Goal: Task Accomplishment & Management: Manage account settings

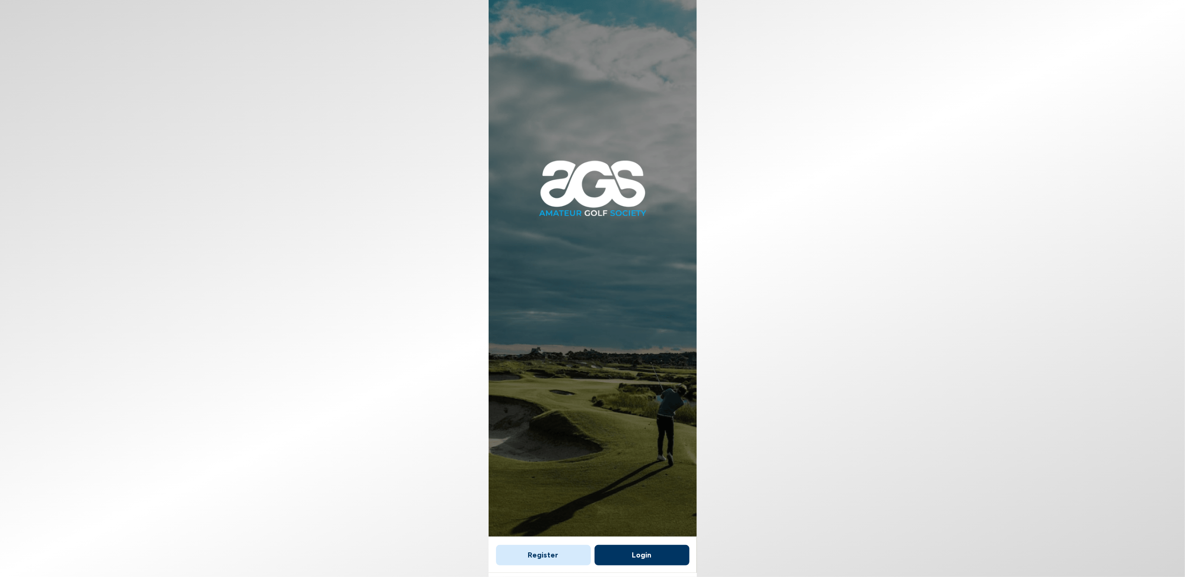
scroll to position [6, 0]
click at [660, 557] on button "Login" at bounding box center [641, 554] width 95 height 20
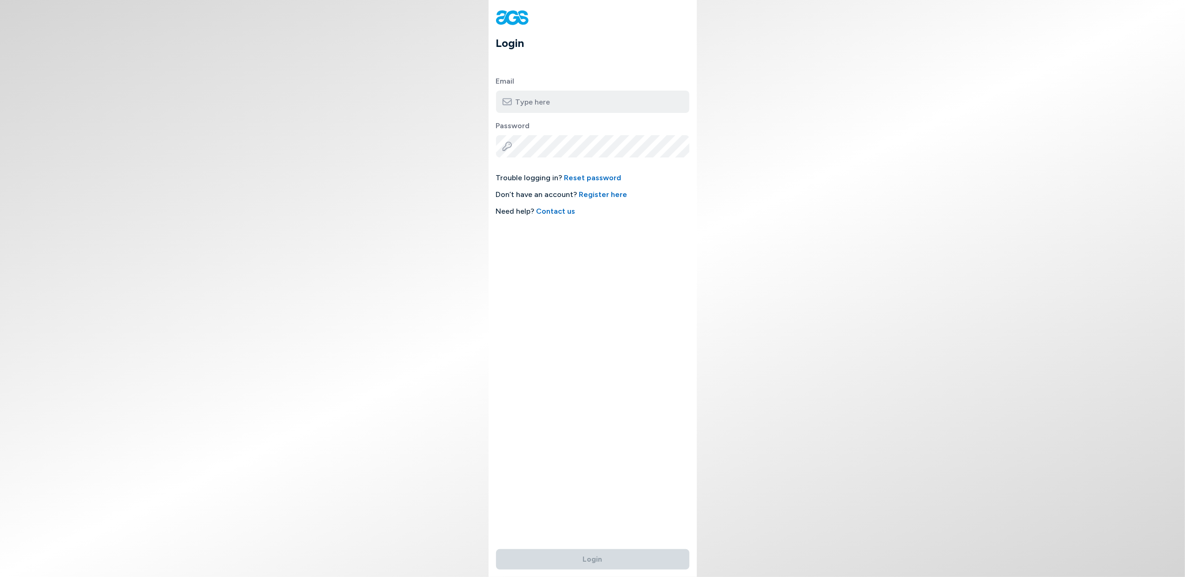
type input "[EMAIL_ADDRESS][DOMAIN_NAME]"
click at [633, 562] on button "Login" at bounding box center [592, 559] width 193 height 20
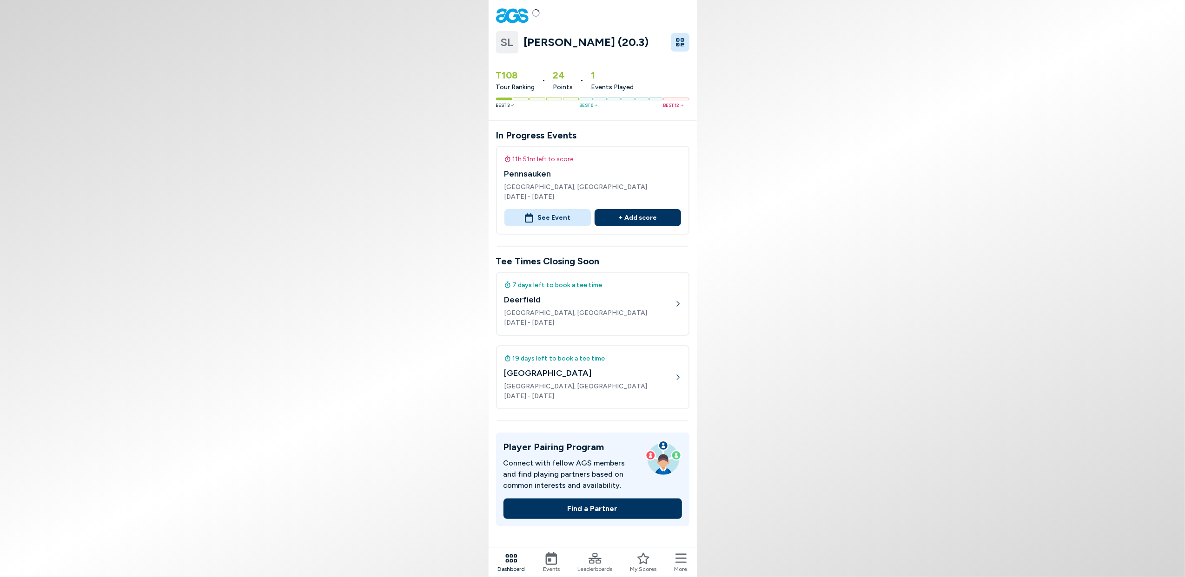
scroll to position [6, 0]
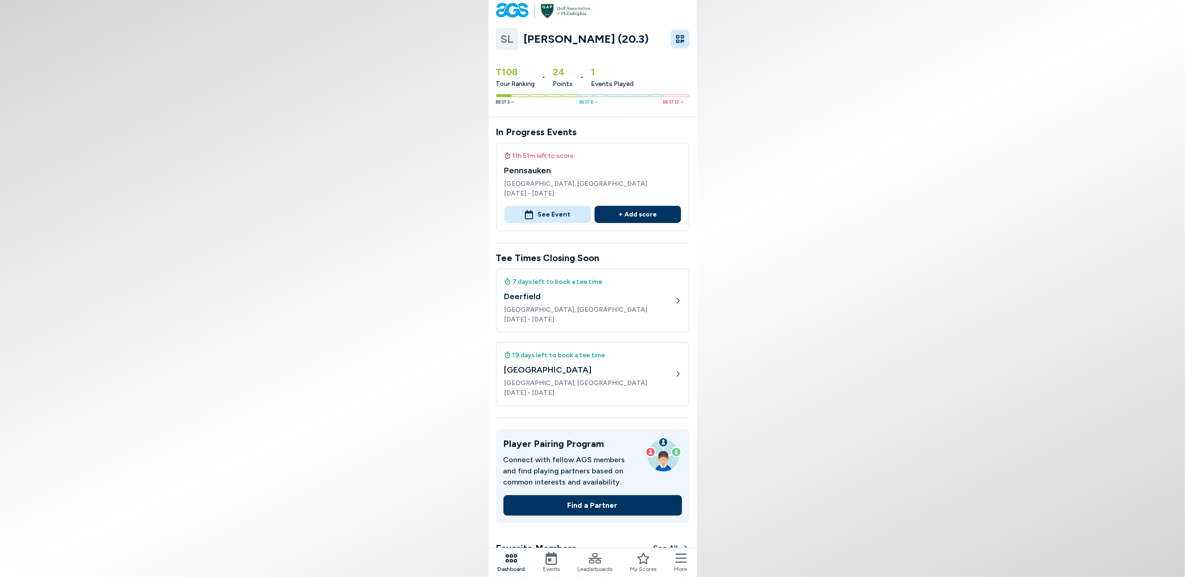
click at [677, 42] on icon "button" at bounding box center [679, 38] width 9 height 9
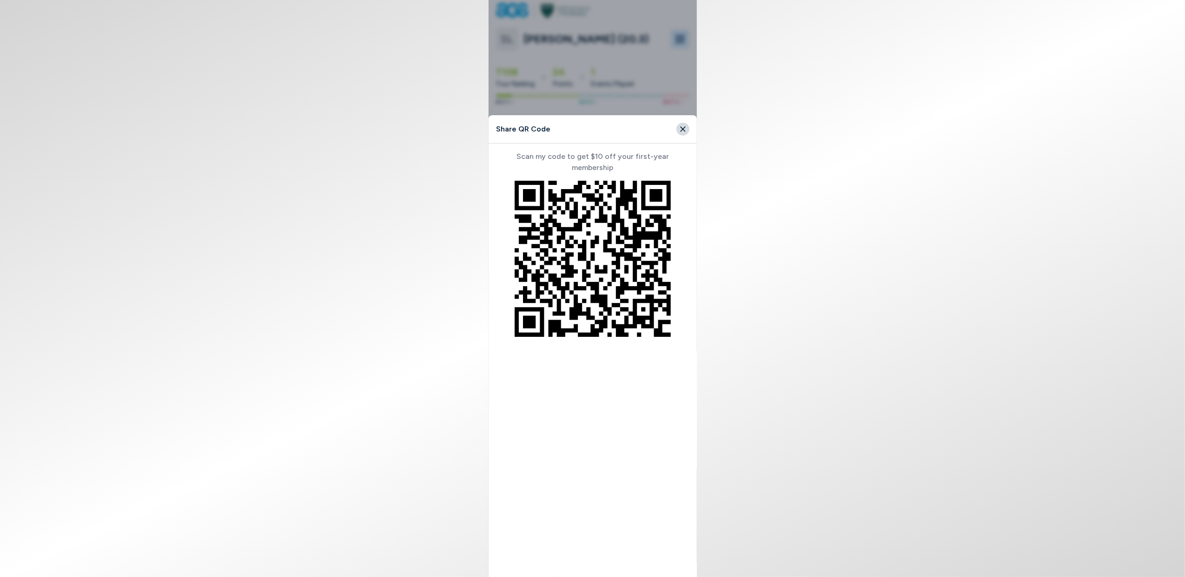
click at [816, 125] on html "SL [PERSON_NAME] (20.3) T108 Tour Ranking • 24 Points • 1 Events Played Best 3 …" at bounding box center [592, 288] width 1185 height 577
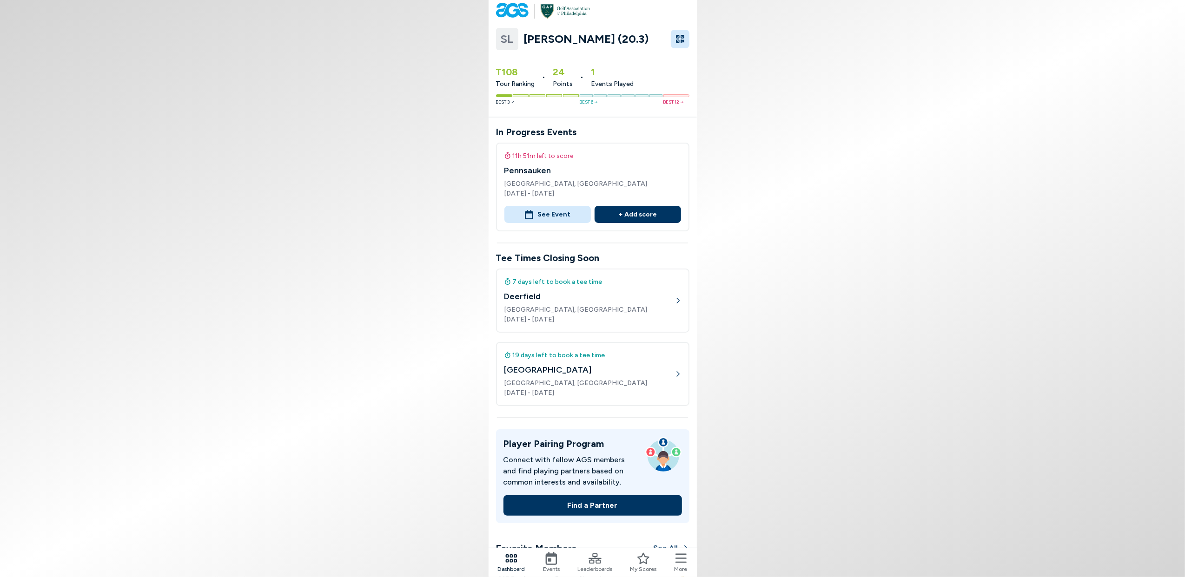
click at [679, 40] on icon "button" at bounding box center [679, 38] width 9 height 9
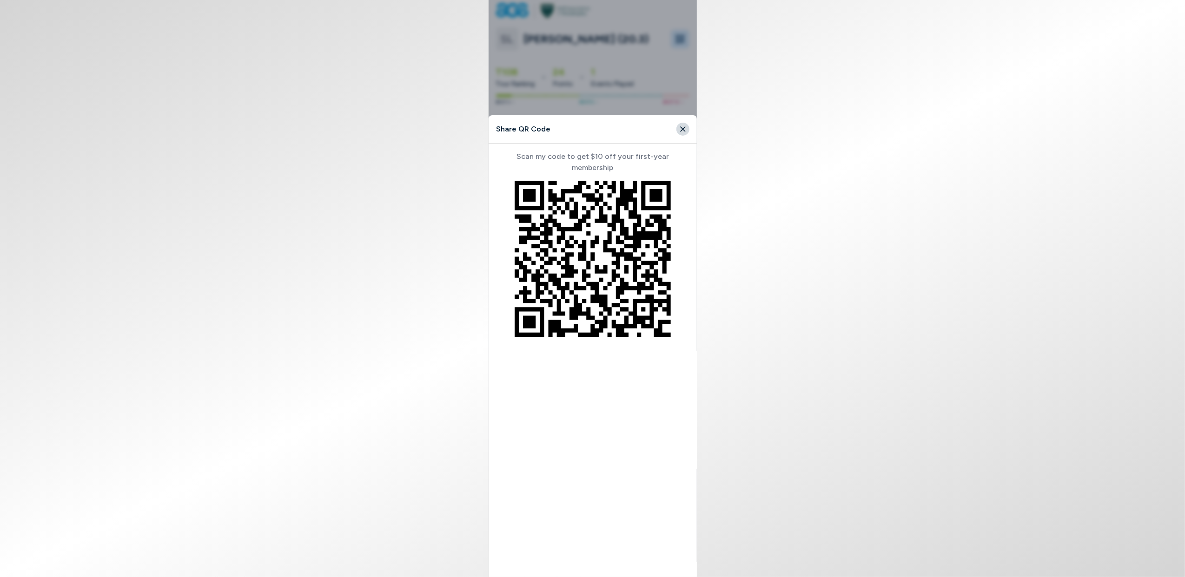
click at [815, 70] on html "SL [PERSON_NAME] (20.3) T108 Tour Ranking • 24 Points • 1 Events Played Best 3 …" at bounding box center [592, 288] width 1185 height 577
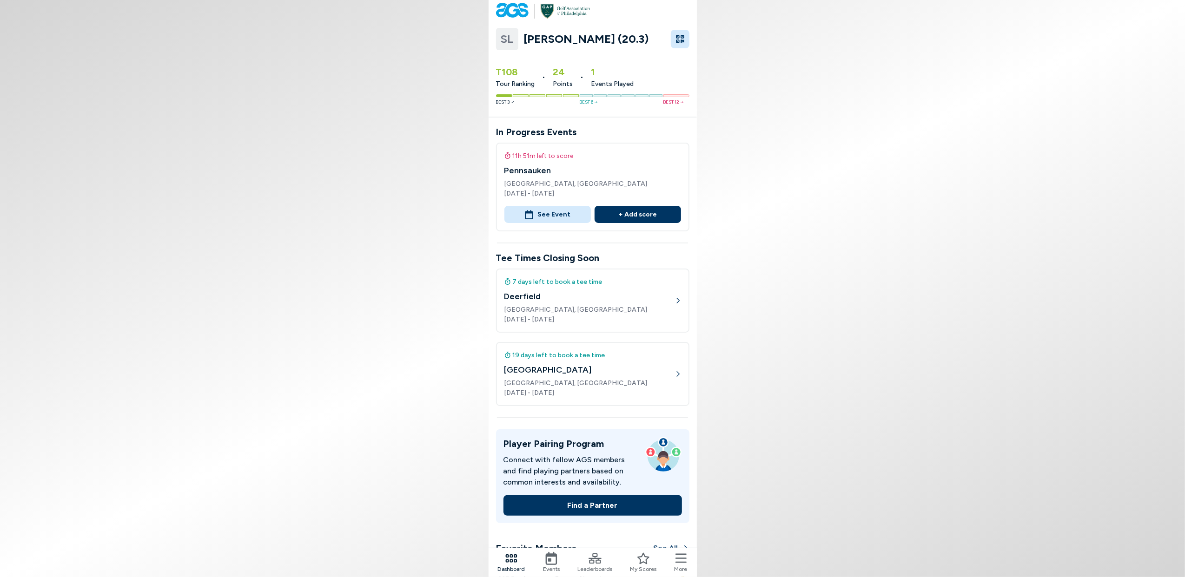
click at [511, 39] on span "SL" at bounding box center [507, 39] width 13 height 17
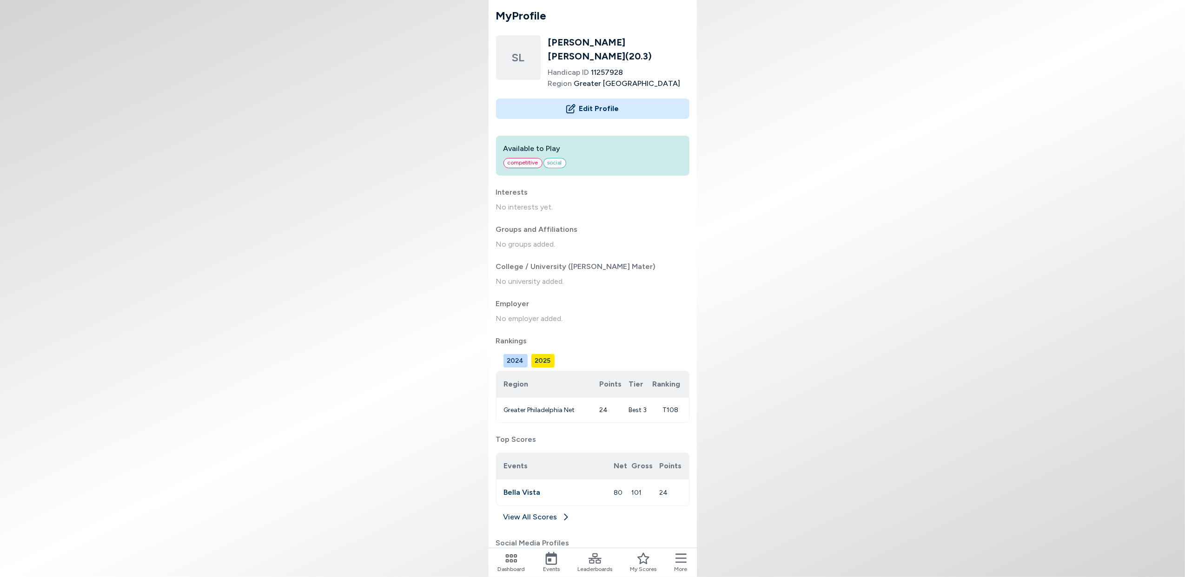
click at [580, 99] on button "Edit Profile" at bounding box center [592, 109] width 193 height 20
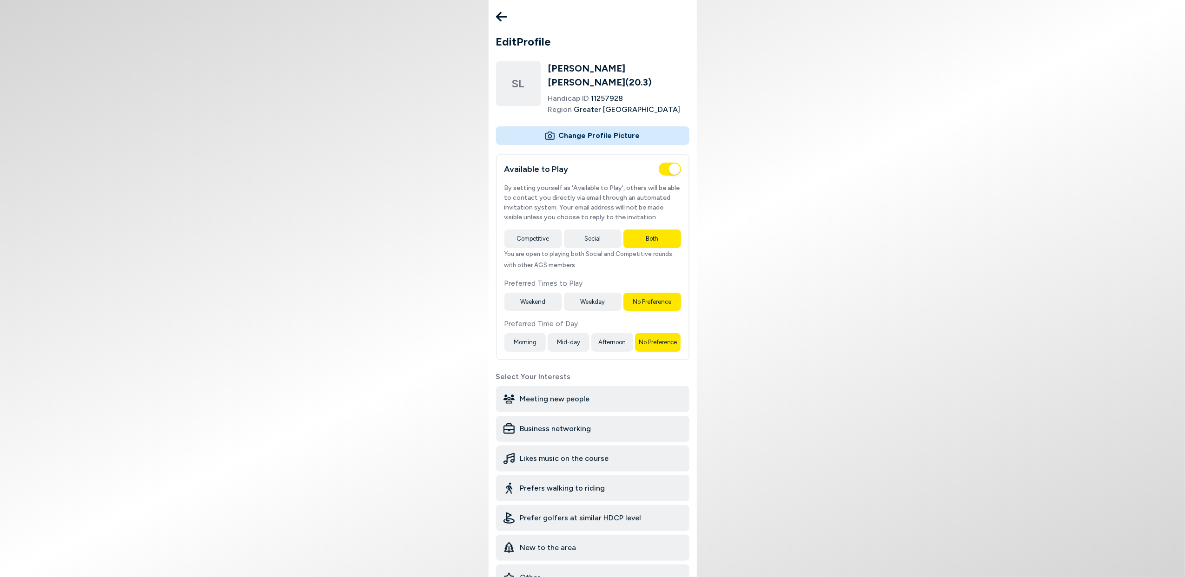
click at [501, 10] on icon at bounding box center [501, 16] width 11 height 19
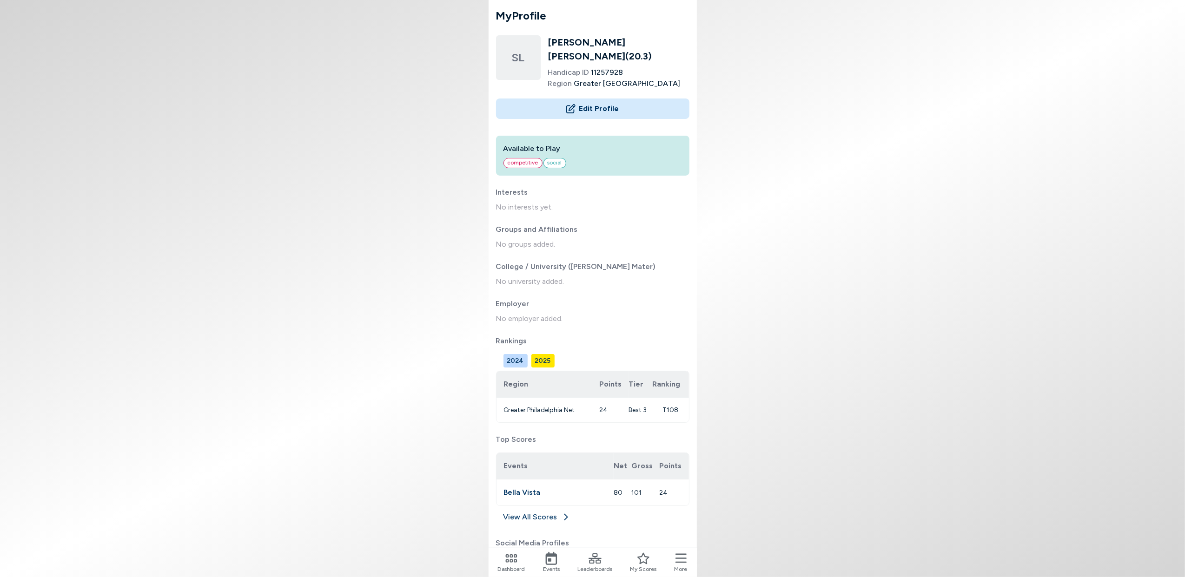
click at [501, 562] on div "Dashboard" at bounding box center [511, 562] width 27 height 21
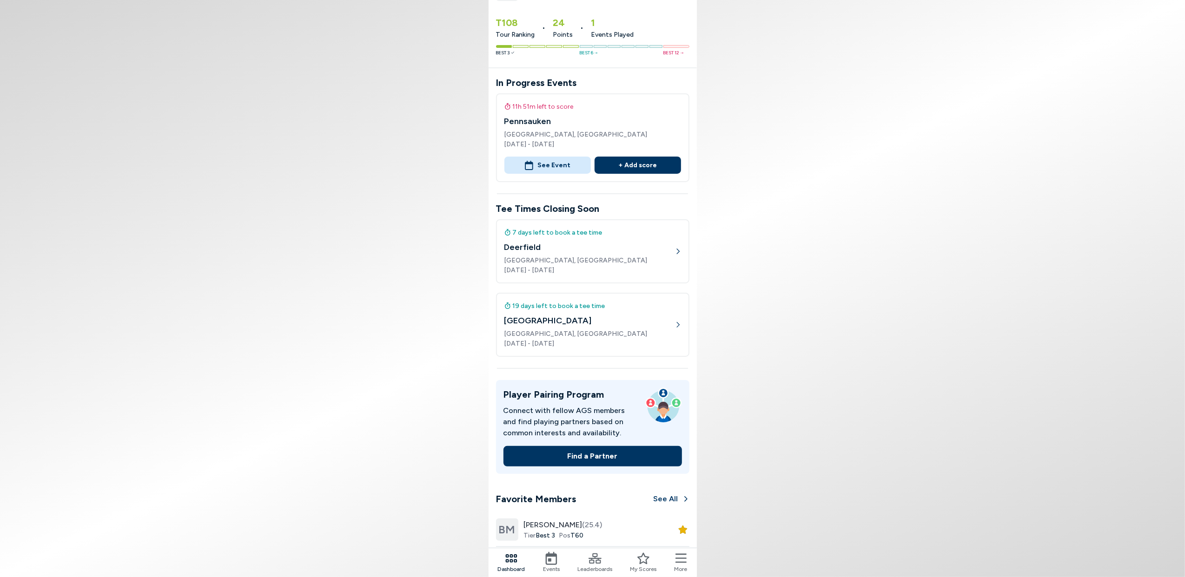
scroll to position [372, 0]
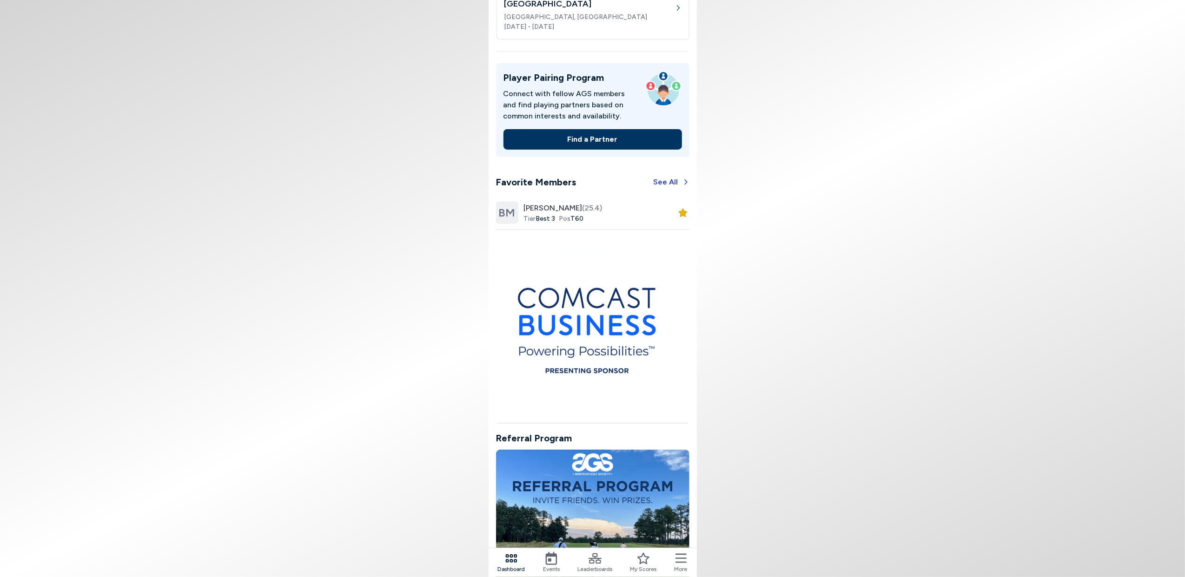
click at [672, 179] on button "See All" at bounding box center [671, 182] width 36 height 20
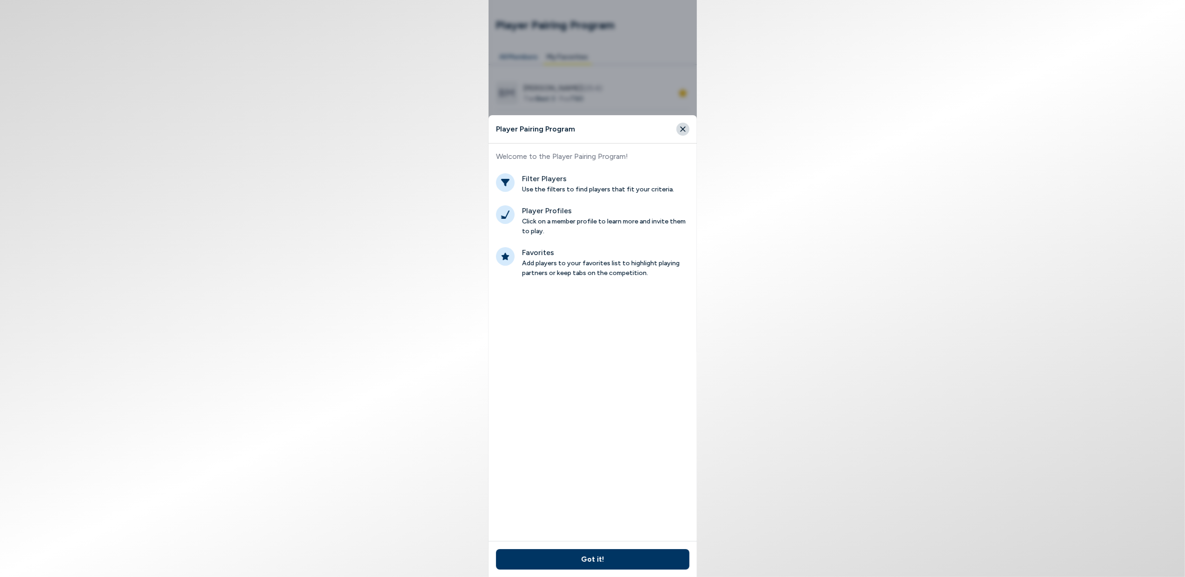
click at [679, 129] on icon "Close" at bounding box center [683, 129] width 8 height 8
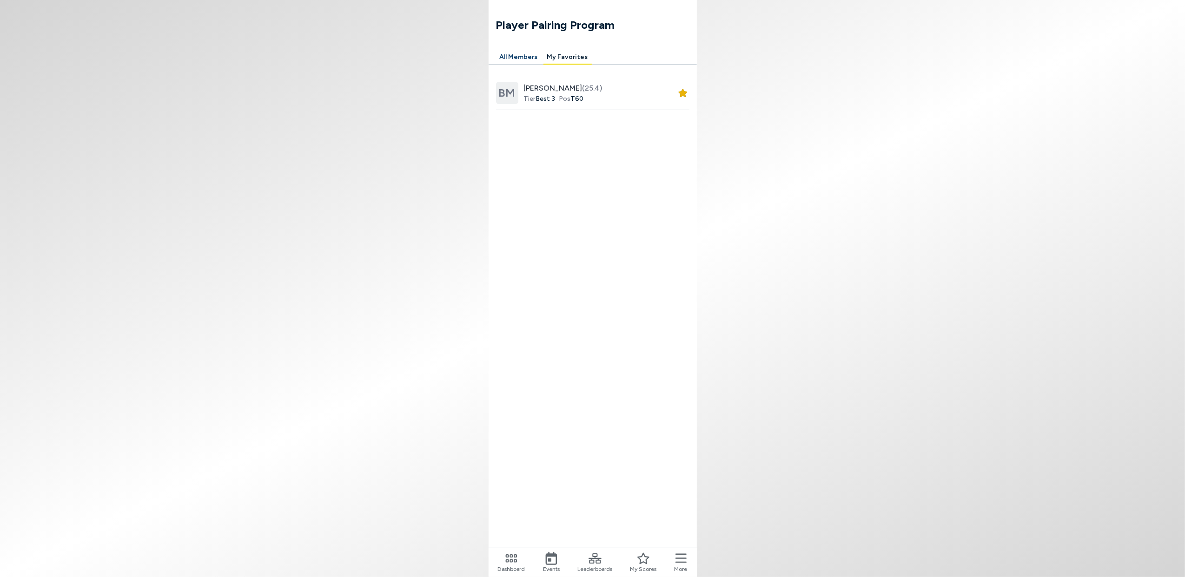
click at [601, 565] on span "Leaderboards" at bounding box center [594, 569] width 35 height 8
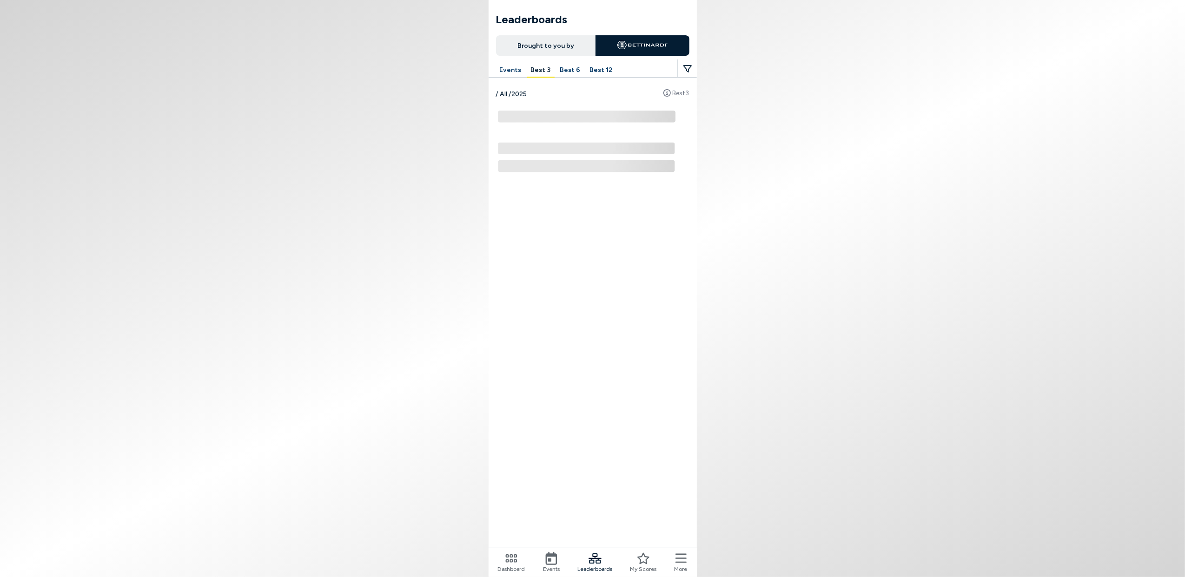
click at [646, 563] on icon at bounding box center [643, 559] width 12 height 12
click at [686, 560] on icon at bounding box center [680, 558] width 11 height 13
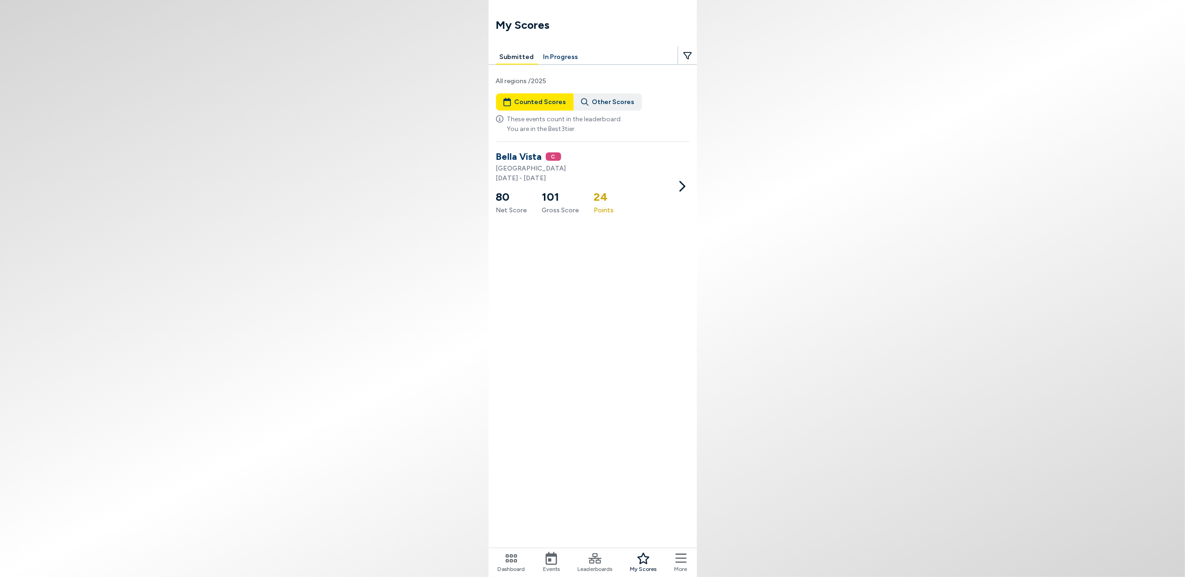
click at [672, 554] on nav "Dashboard Events Leaderboards My Scores More" at bounding box center [592, 562] width 208 height 29
click at [684, 561] on icon at bounding box center [680, 558] width 11 height 13
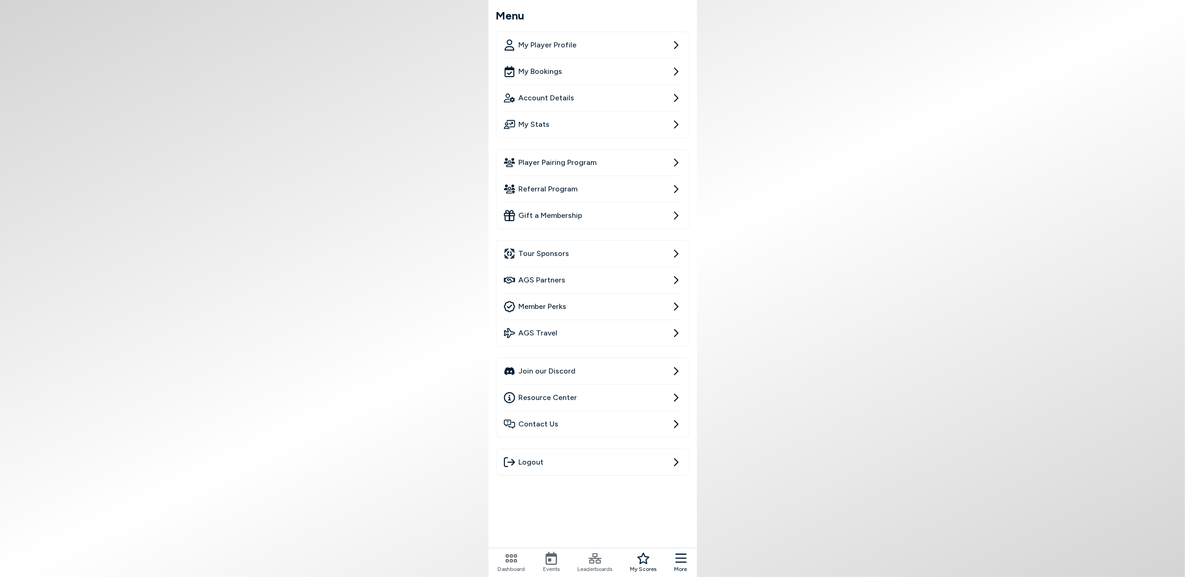
click at [561, 95] on span "Account Details" at bounding box center [547, 97] width 56 height 11
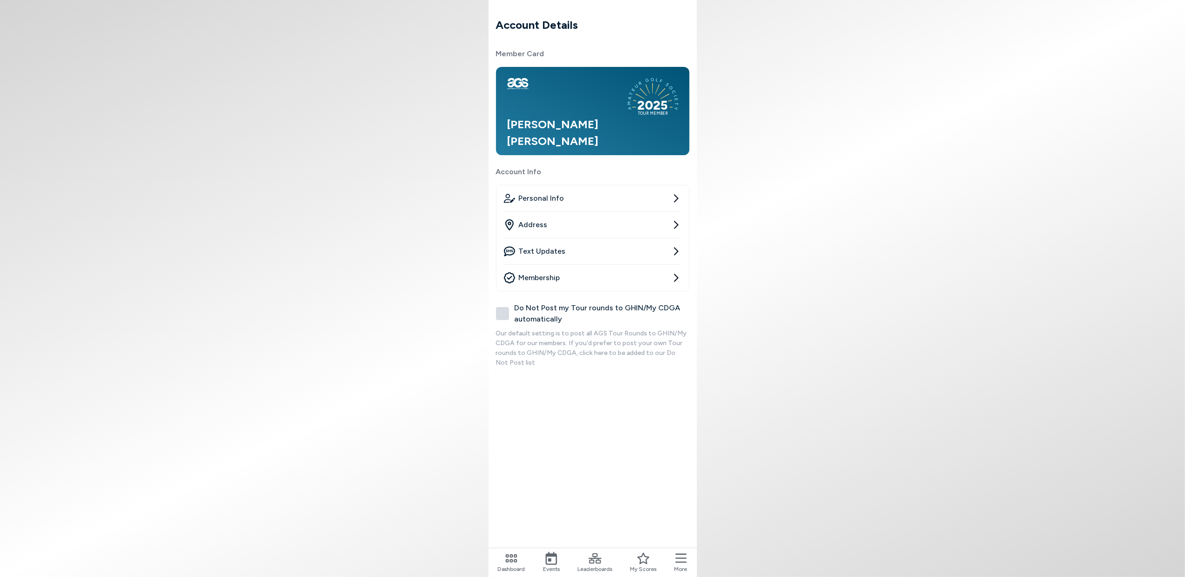
click at [563, 272] on link "Membership" at bounding box center [593, 278] width 178 height 26
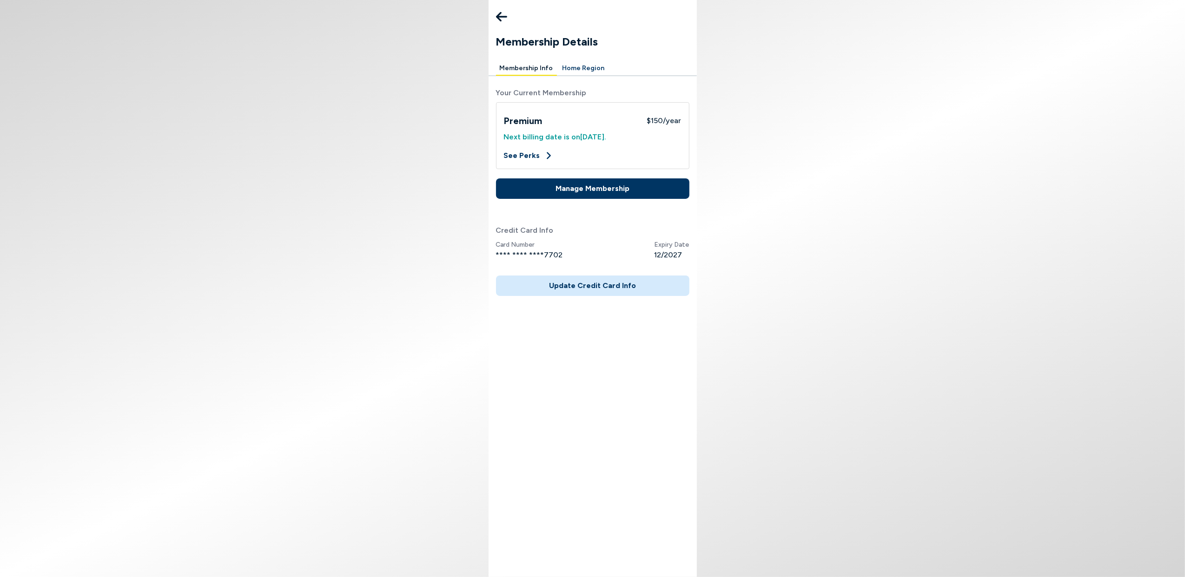
click at [599, 188] on button "Manage Membership" at bounding box center [592, 188] width 193 height 20
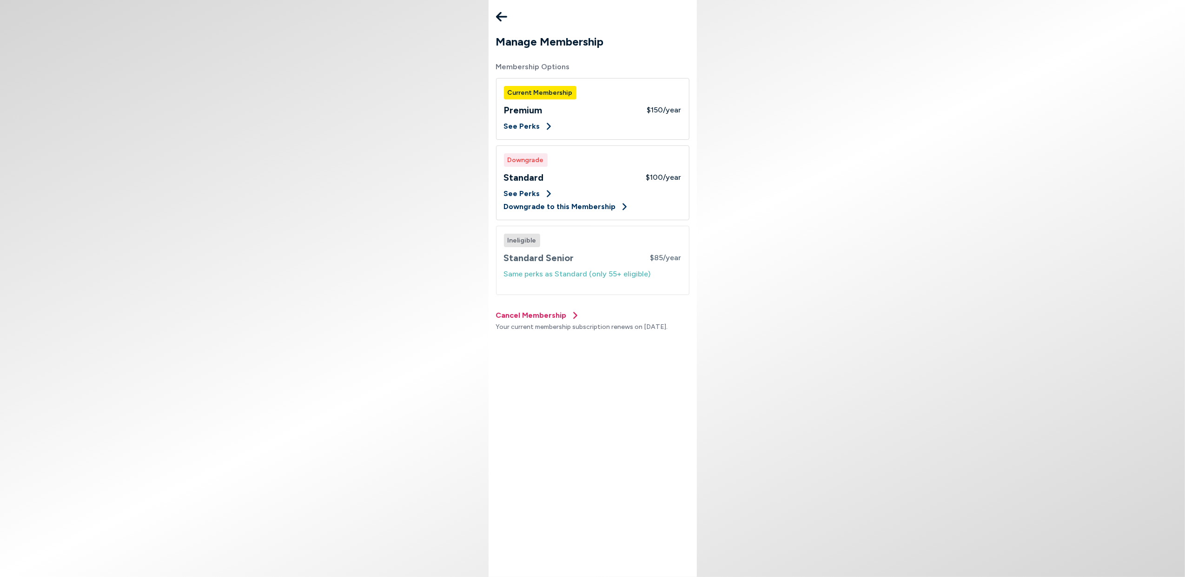
click at [532, 316] on button "Cancel Membership" at bounding box center [538, 315] width 84 height 11
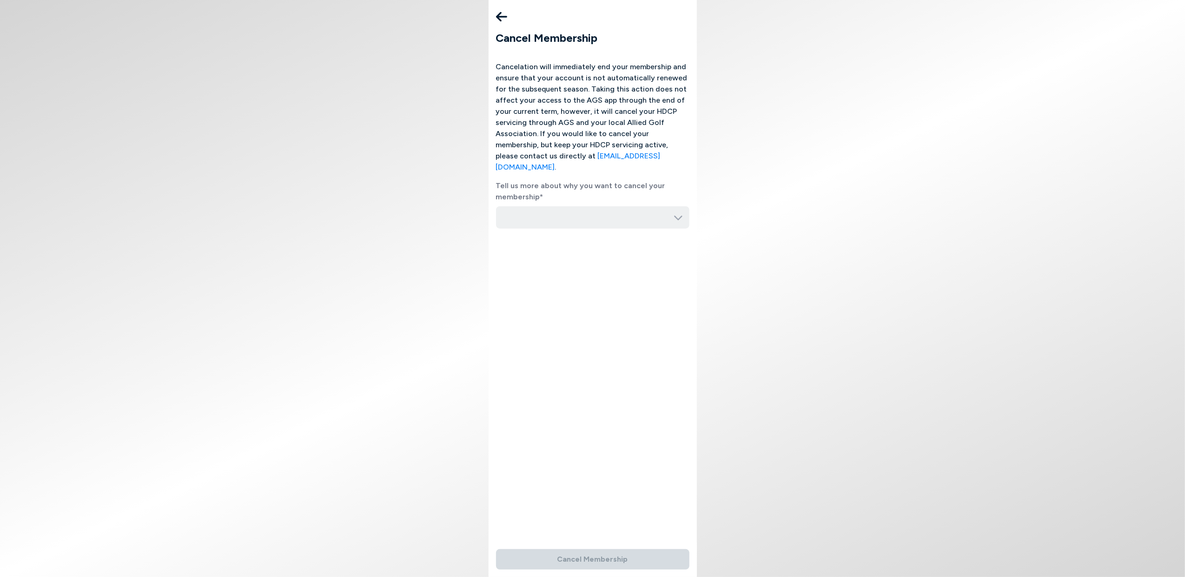
click at [683, 211] on input "button" at bounding box center [592, 217] width 193 height 22
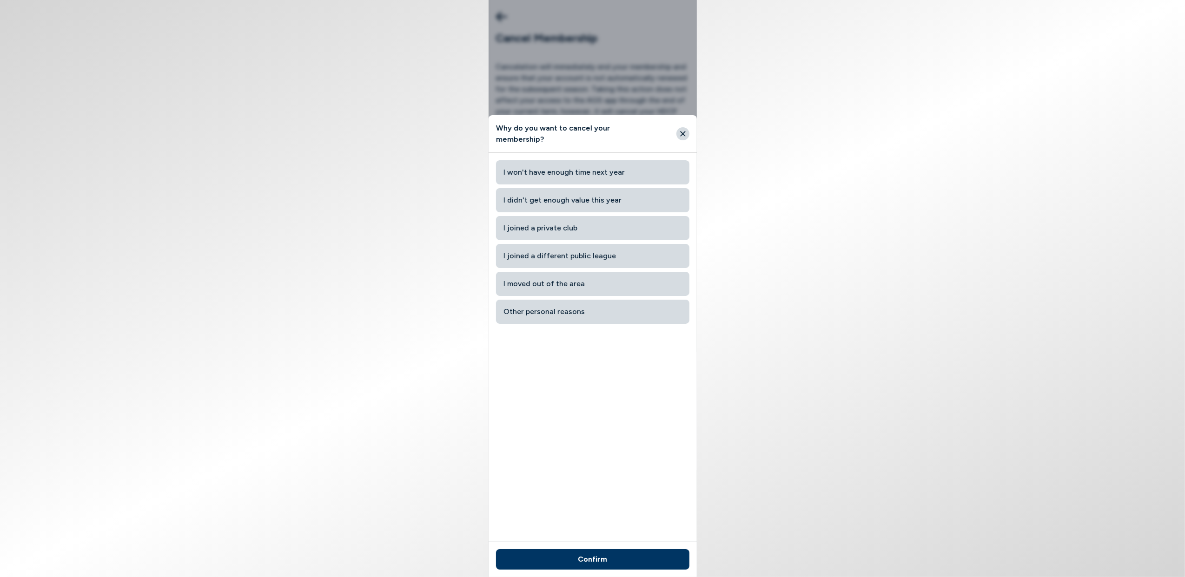
click at [600, 162] on button "I won't have enough time next year" at bounding box center [592, 172] width 193 height 24
type input "I won't have enough time next year"
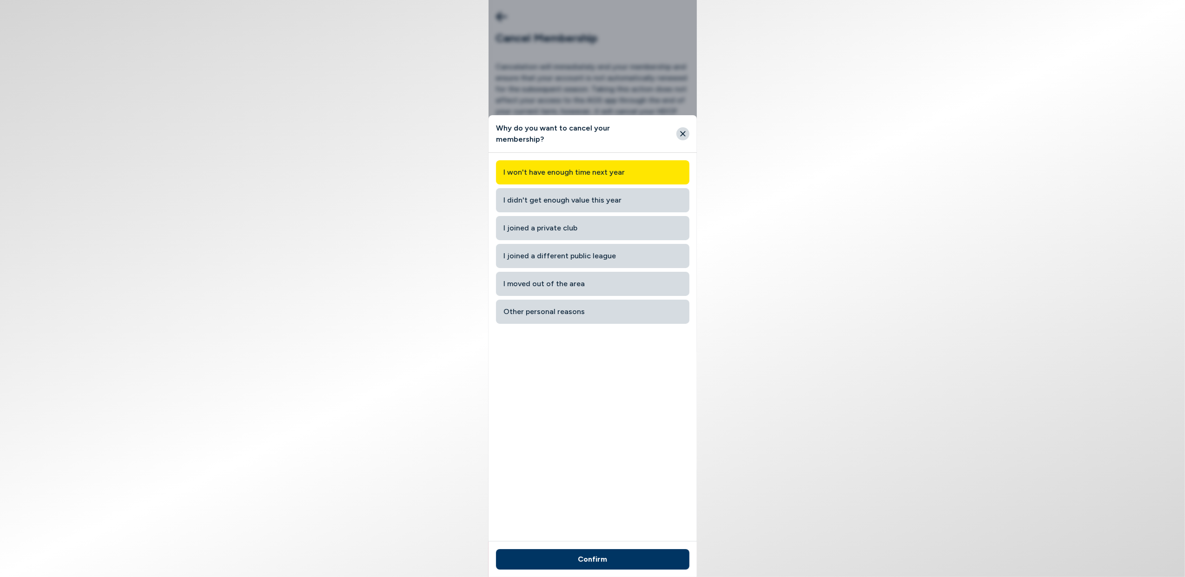
click at [631, 553] on button "Confirm" at bounding box center [592, 559] width 193 height 20
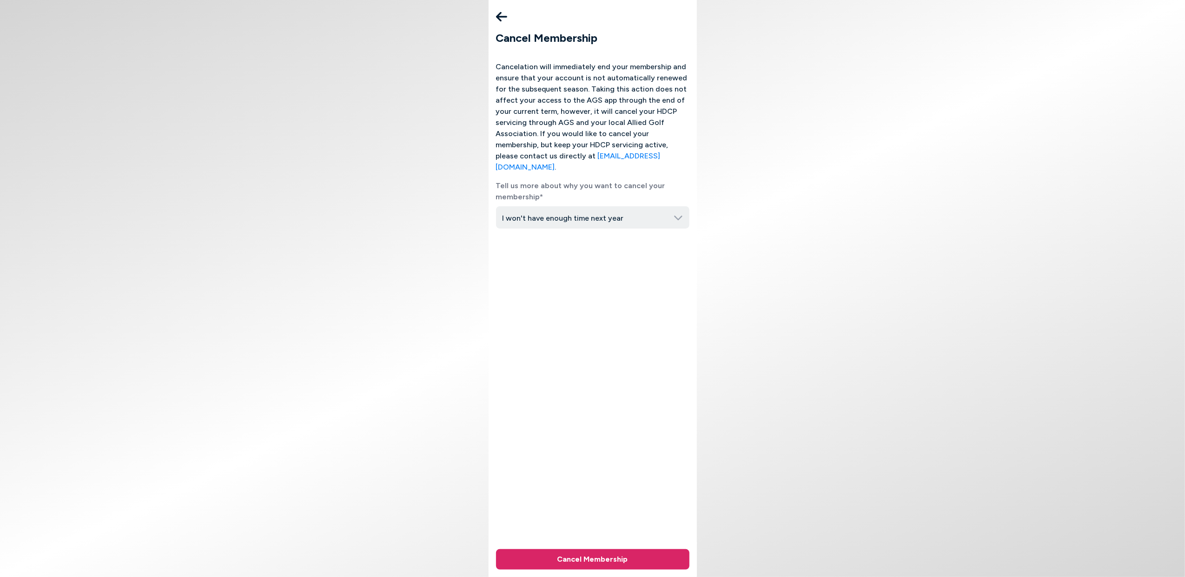
click at [631, 553] on button "Cancel Membership" at bounding box center [592, 559] width 193 height 20
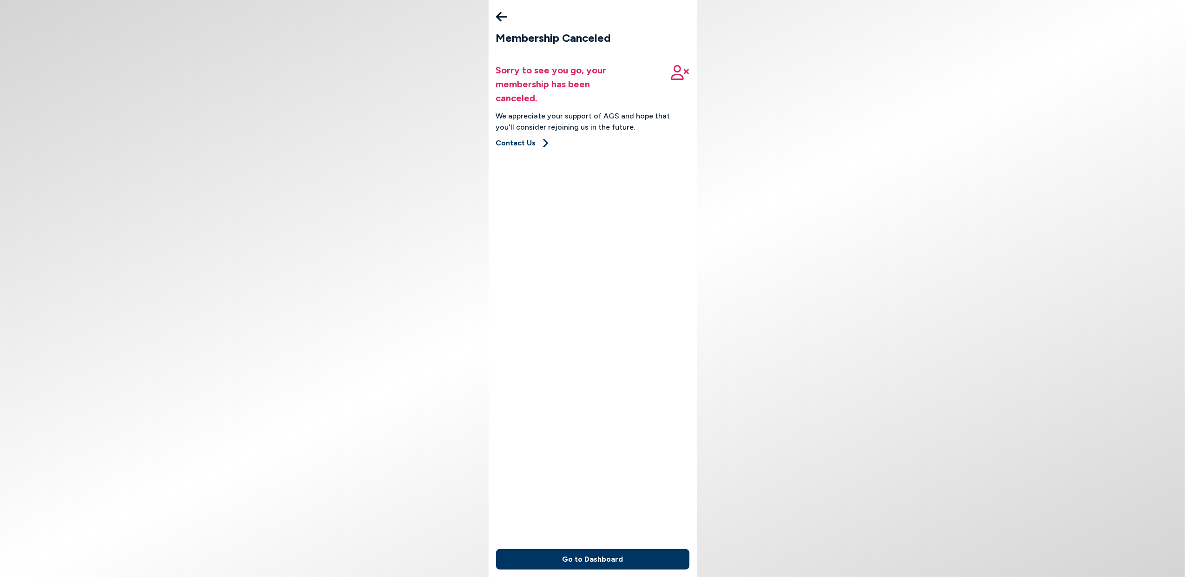
click at [622, 560] on button "Go to Dashboard" at bounding box center [592, 559] width 193 height 20
